Goal: Information Seeking & Learning: Learn about a topic

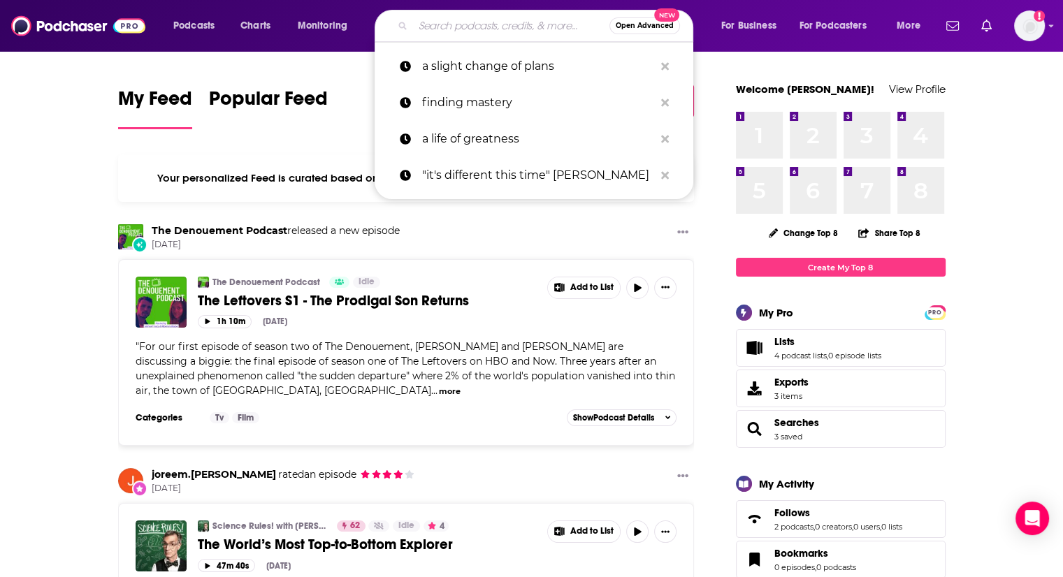
click at [450, 24] on input "Search podcasts, credits, & more..." at bounding box center [511, 26] width 196 height 22
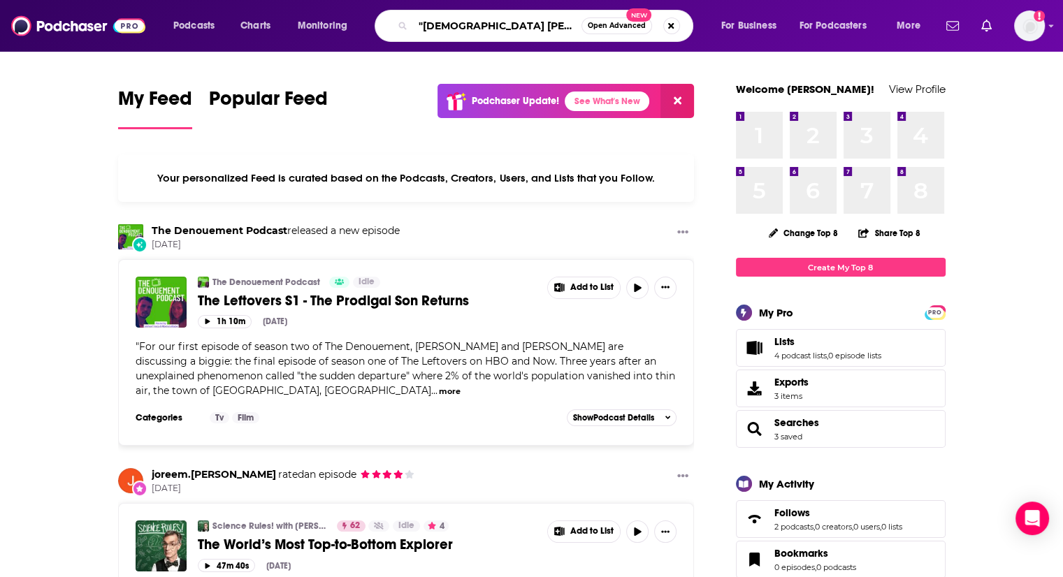
type input ""[DEMOGRAPHIC_DATA] [PERSON_NAME]" [PERSON_NAME]"
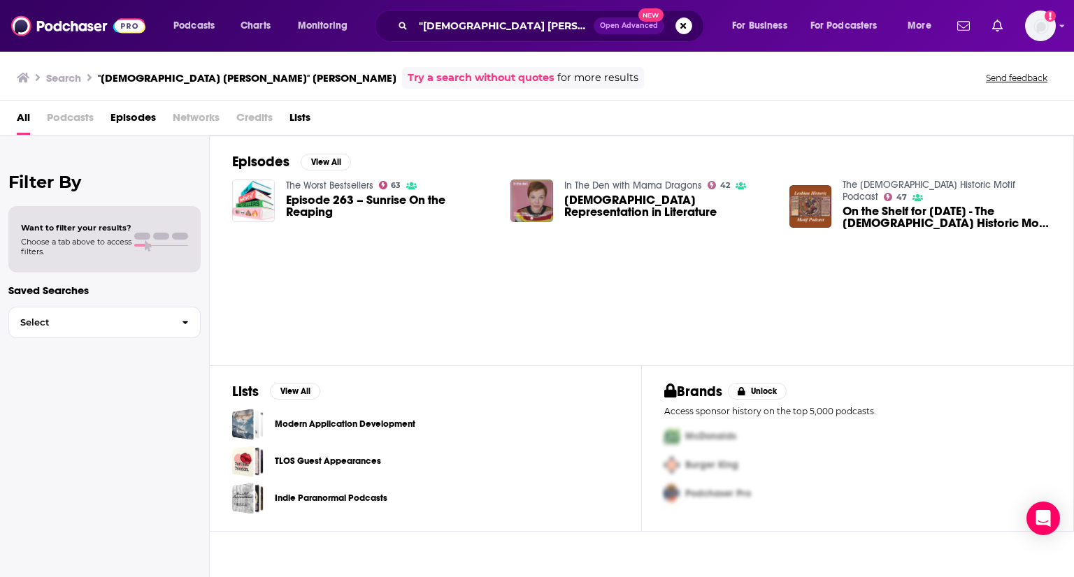
click at [401, 203] on span "Episode 263 – Sunrise On the Reaping" at bounding box center [390, 206] width 208 height 24
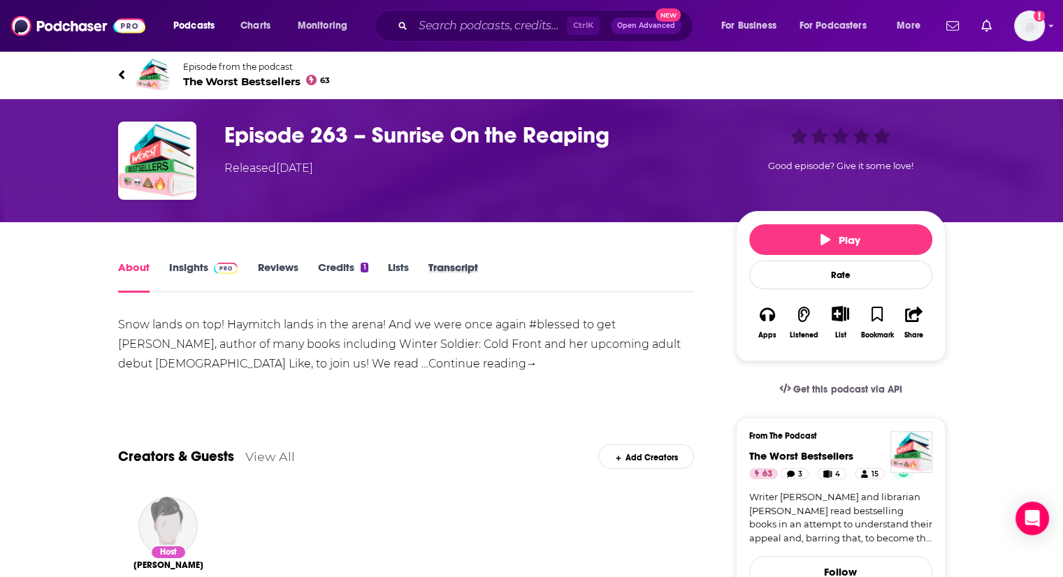
click at [481, 261] on div "Transcript" at bounding box center [462, 277] width 69 height 32
click at [468, 267] on link "Transcript" at bounding box center [453, 277] width 50 height 32
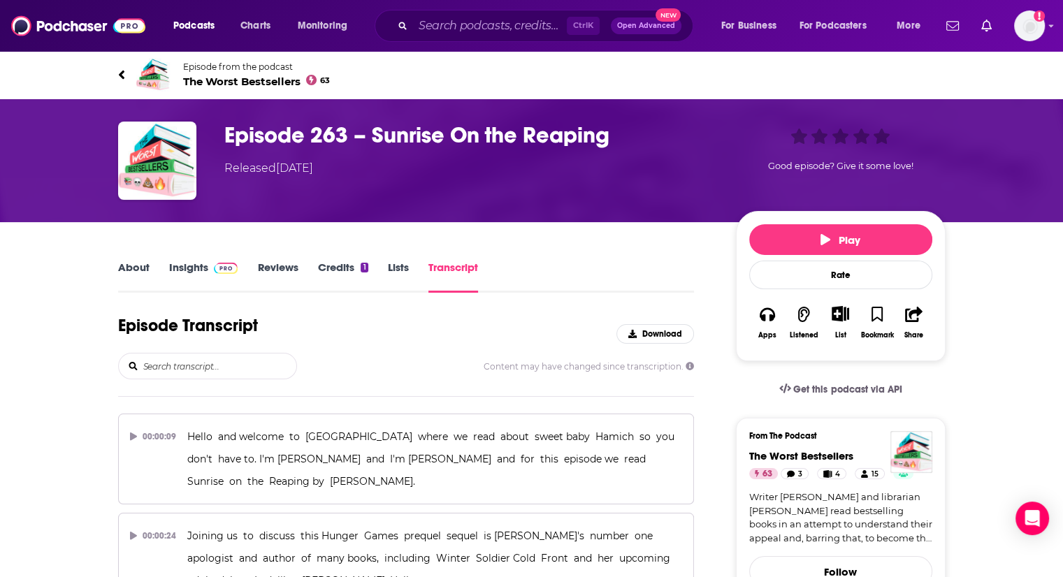
click at [248, 370] on input "search" at bounding box center [219, 366] width 154 height 25
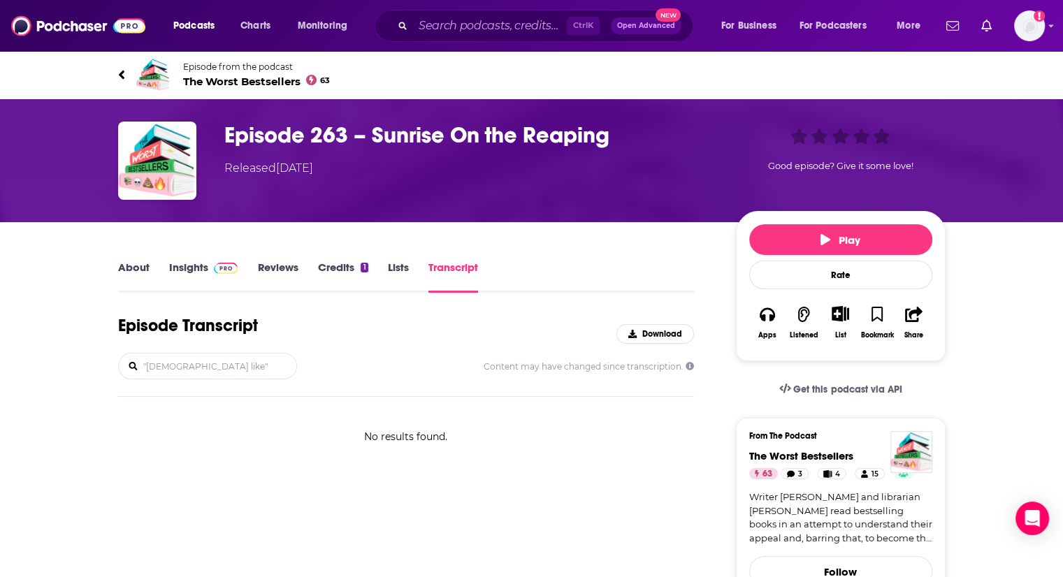
type input ""[DEMOGRAPHIC_DATA] like""
click at [134, 368] on icon at bounding box center [133, 366] width 8 height 8
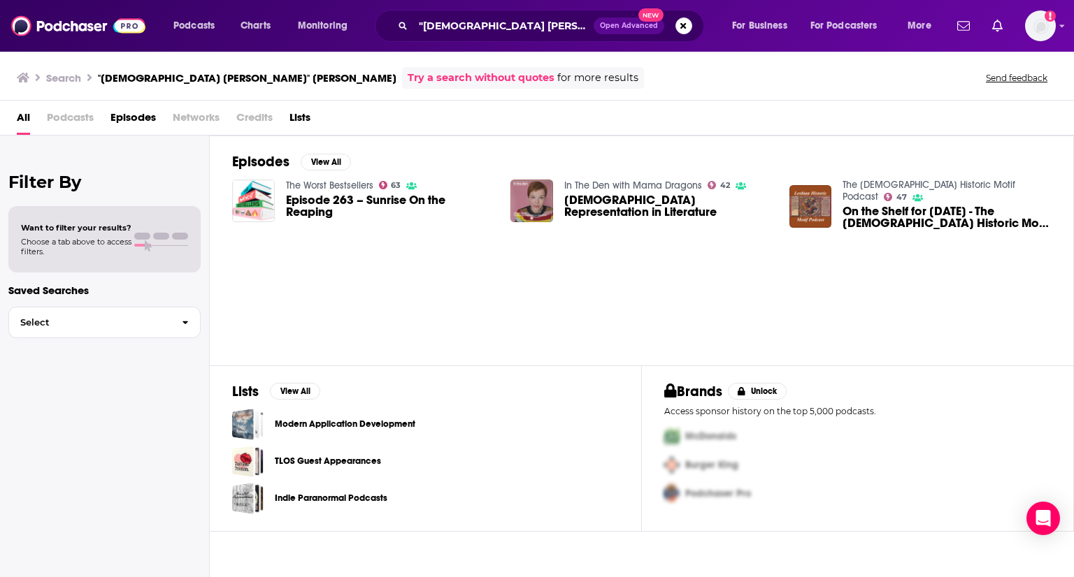
click at [610, 199] on span "[DEMOGRAPHIC_DATA] Representation in Literature" at bounding box center [668, 206] width 208 height 24
click at [884, 213] on span "On the Shelf for [DATE] - The [DEMOGRAPHIC_DATA] Historic Motif Podcast Episode…" at bounding box center [946, 217] width 208 height 24
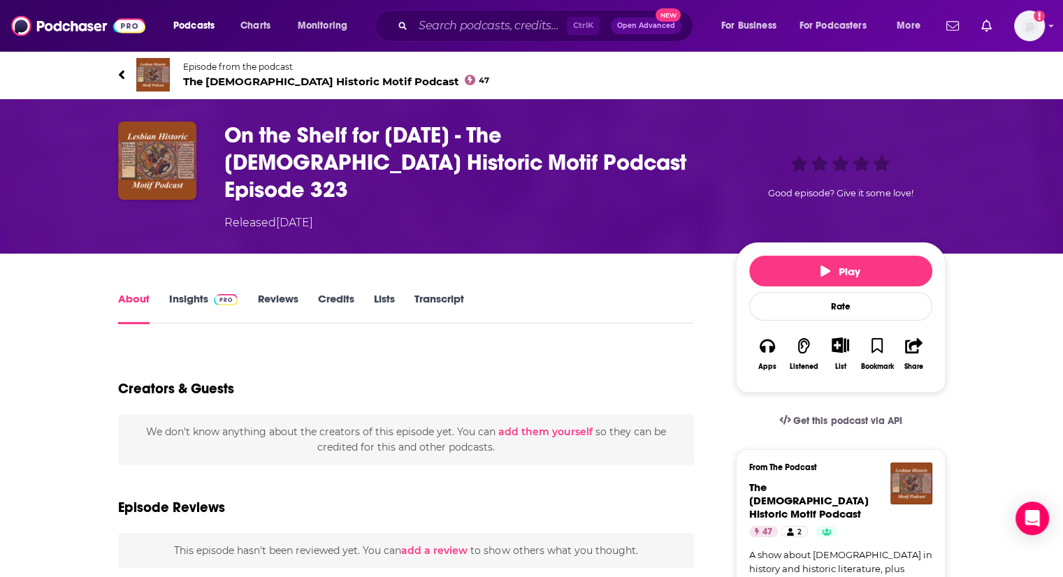
click at [438, 292] on link "Transcript" at bounding box center [439, 308] width 50 height 32
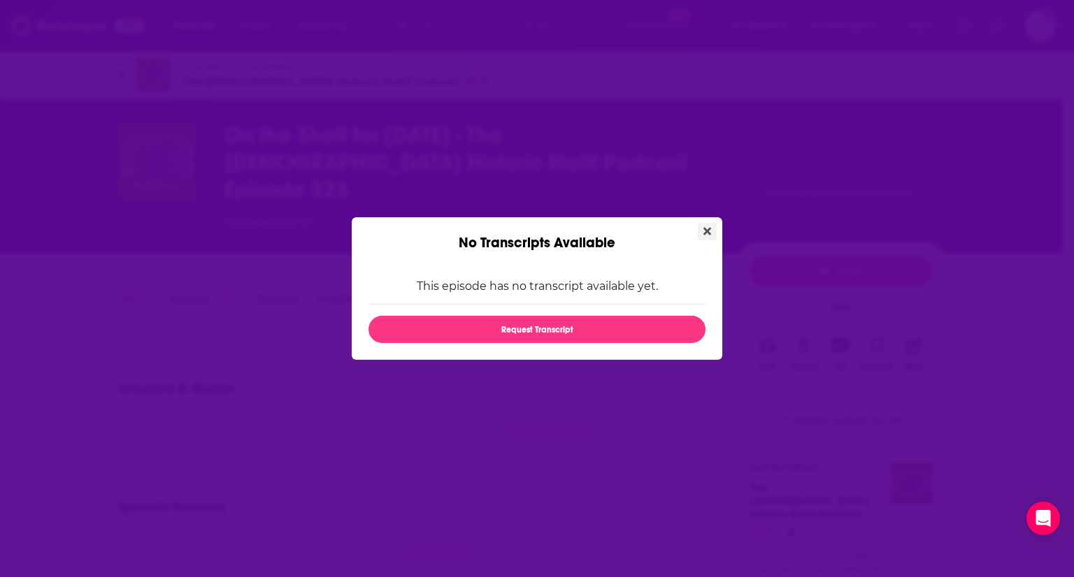
click at [705, 233] on icon "Close" at bounding box center [707, 232] width 8 height 8
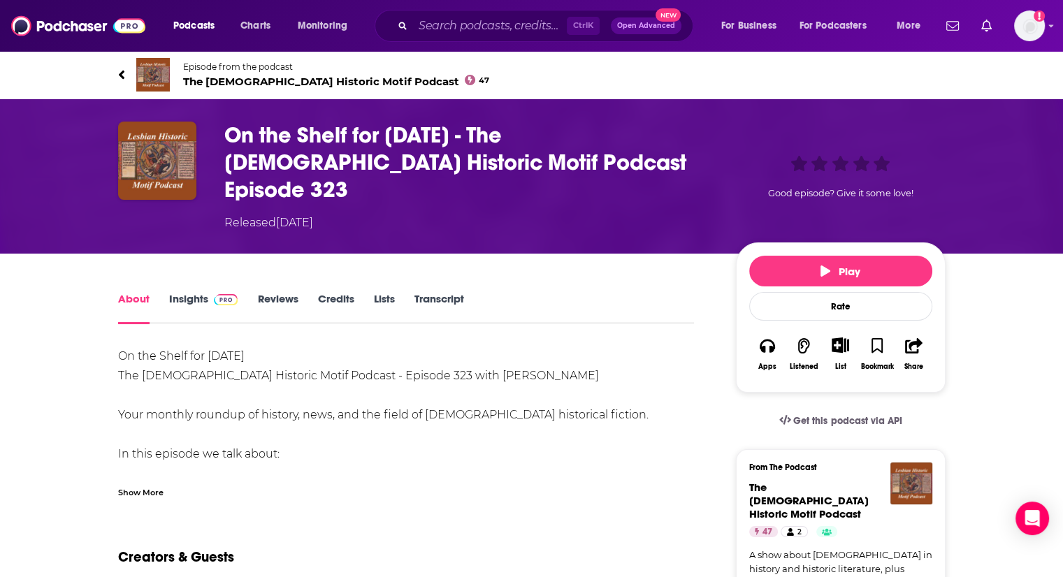
click at [136, 485] on div "Show More" at bounding box center [140, 491] width 45 height 13
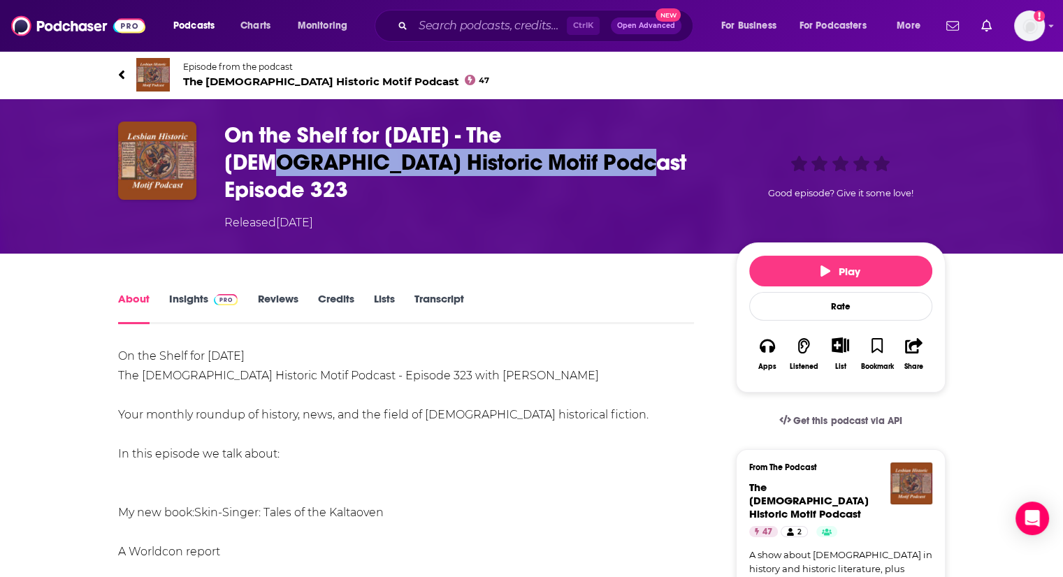
drag, startPoint x: 572, startPoint y: 134, endPoint x: 449, endPoint y: 164, distance: 127.2
click at [449, 164] on h1 "On the Shelf for [DATE] - The [DEMOGRAPHIC_DATA] Historic Motif Podcast Episode…" at bounding box center [468, 163] width 489 height 82
copy h1 "The [DEMOGRAPHIC_DATA] Historic Motif Podcast"
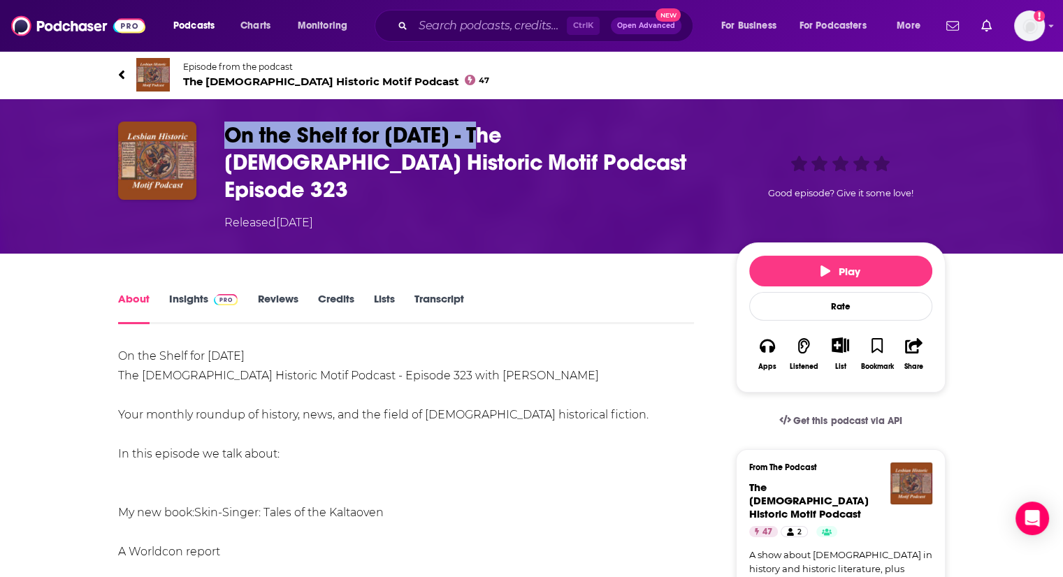
drag, startPoint x: 500, startPoint y: 134, endPoint x: 224, endPoint y: 128, distance: 276.8
click at [224, 128] on h1 "On the Shelf for [DATE] - The [DEMOGRAPHIC_DATA] Historic Motif Podcast Episode…" at bounding box center [468, 163] width 489 height 82
copy h1 "On the Shelf for September"
click at [285, 132] on h1 "On the Shelf for [DATE] - The [DEMOGRAPHIC_DATA] Historic Motif Podcast Episode…" at bounding box center [468, 163] width 489 height 82
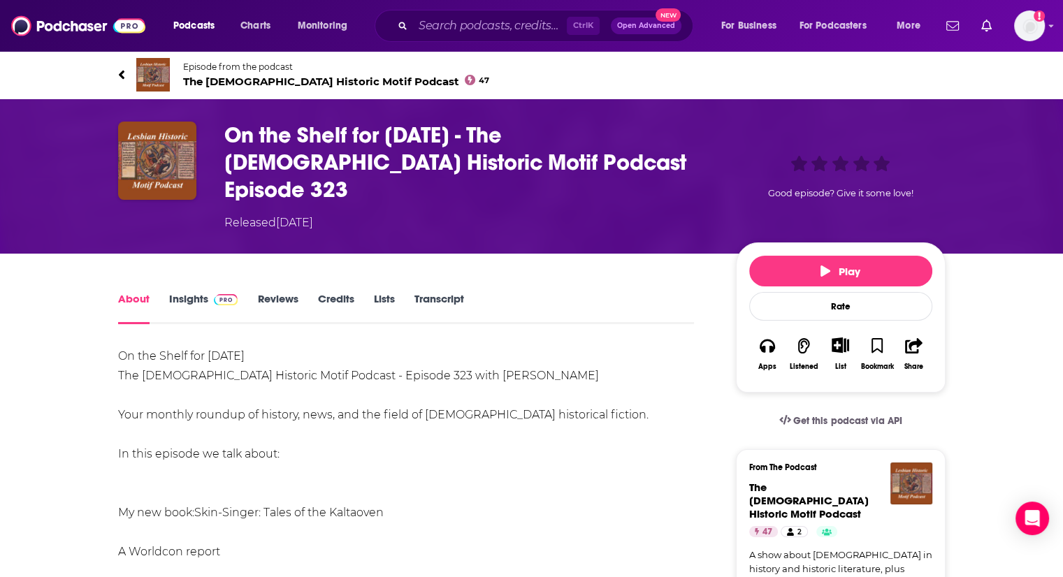
click at [127, 74] on link "Episode from the podcast The [DEMOGRAPHIC_DATA] Historic Motif Podcast 47" at bounding box center [325, 75] width 414 height 34
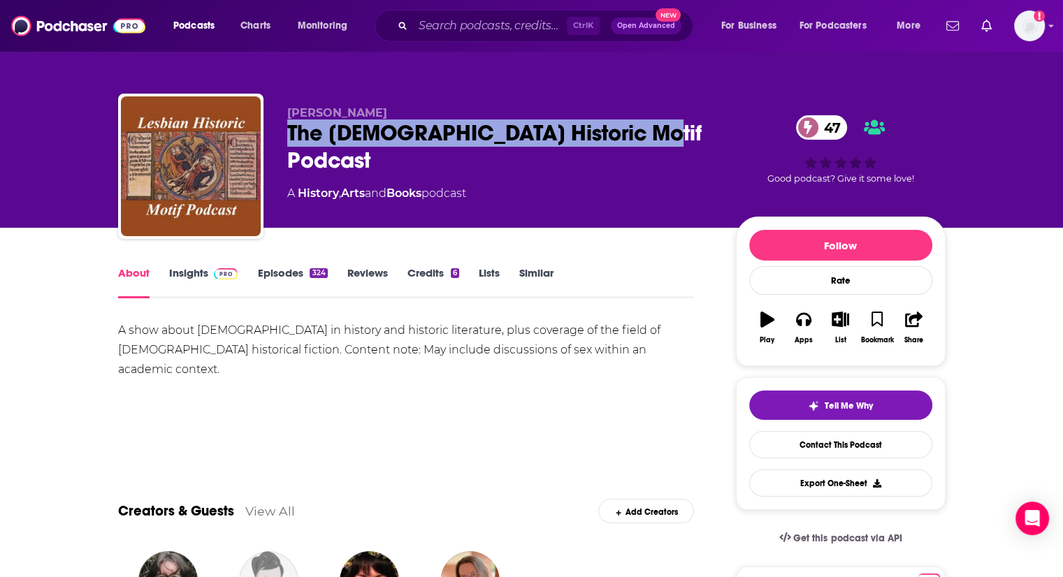
drag, startPoint x: 640, startPoint y: 138, endPoint x: 287, endPoint y: 138, distance: 353.0
click at [287, 138] on div "The [DEMOGRAPHIC_DATA] Historic Motif Podcast 47" at bounding box center [500, 147] width 426 height 55
copy h1 "The [DEMOGRAPHIC_DATA] Historic Motif Podcast"
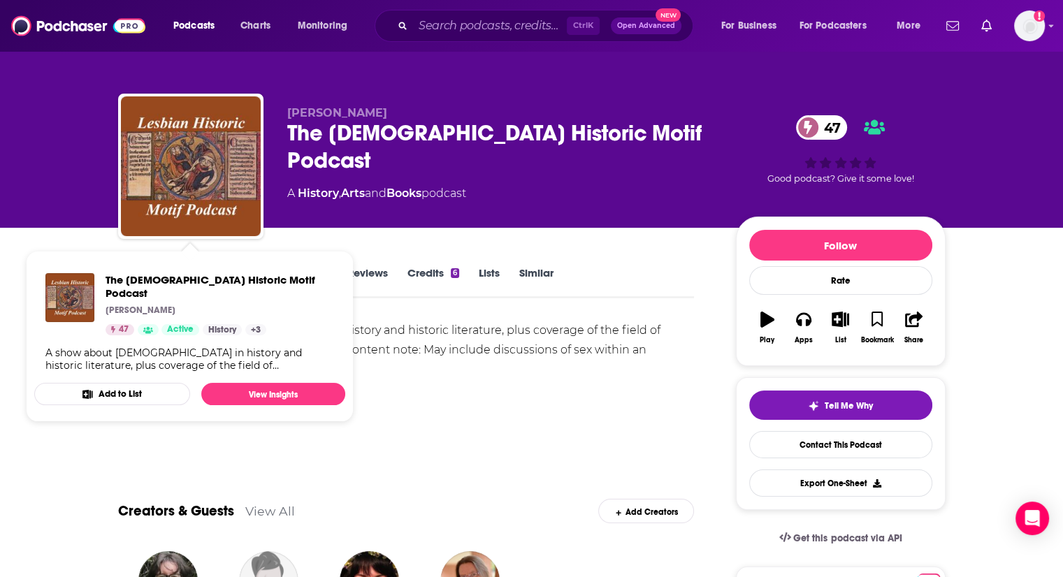
drag, startPoint x: 490, startPoint y: 354, endPoint x: 403, endPoint y: 319, distance: 93.8
click at [487, 352] on div "A show about [DEMOGRAPHIC_DATA] in history and historic literature, plus covera…" at bounding box center [406, 350] width 577 height 59
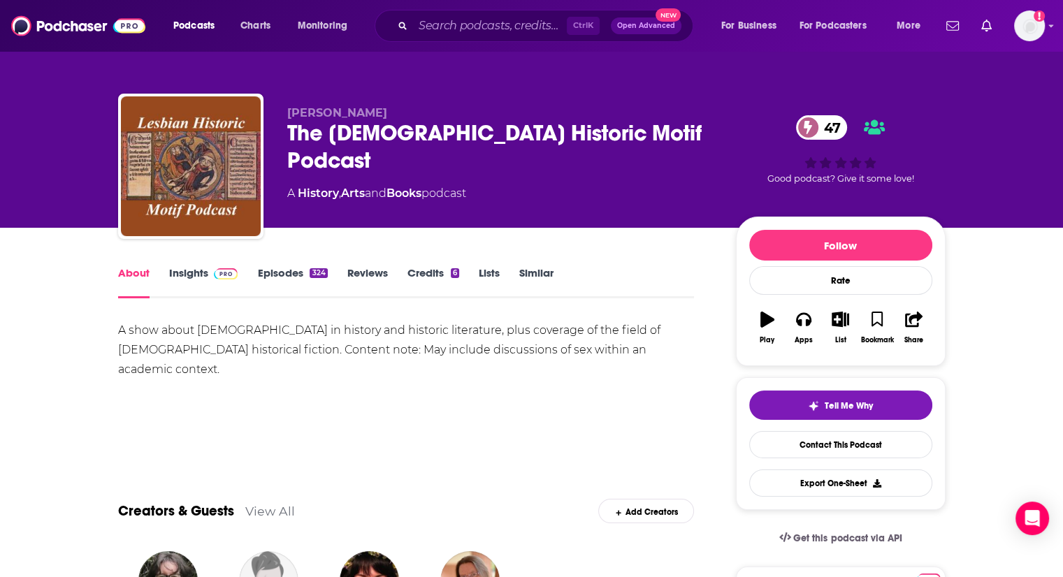
click at [192, 271] on link "Insights" at bounding box center [203, 282] width 69 height 32
